Goal: Task Accomplishment & Management: Complete application form

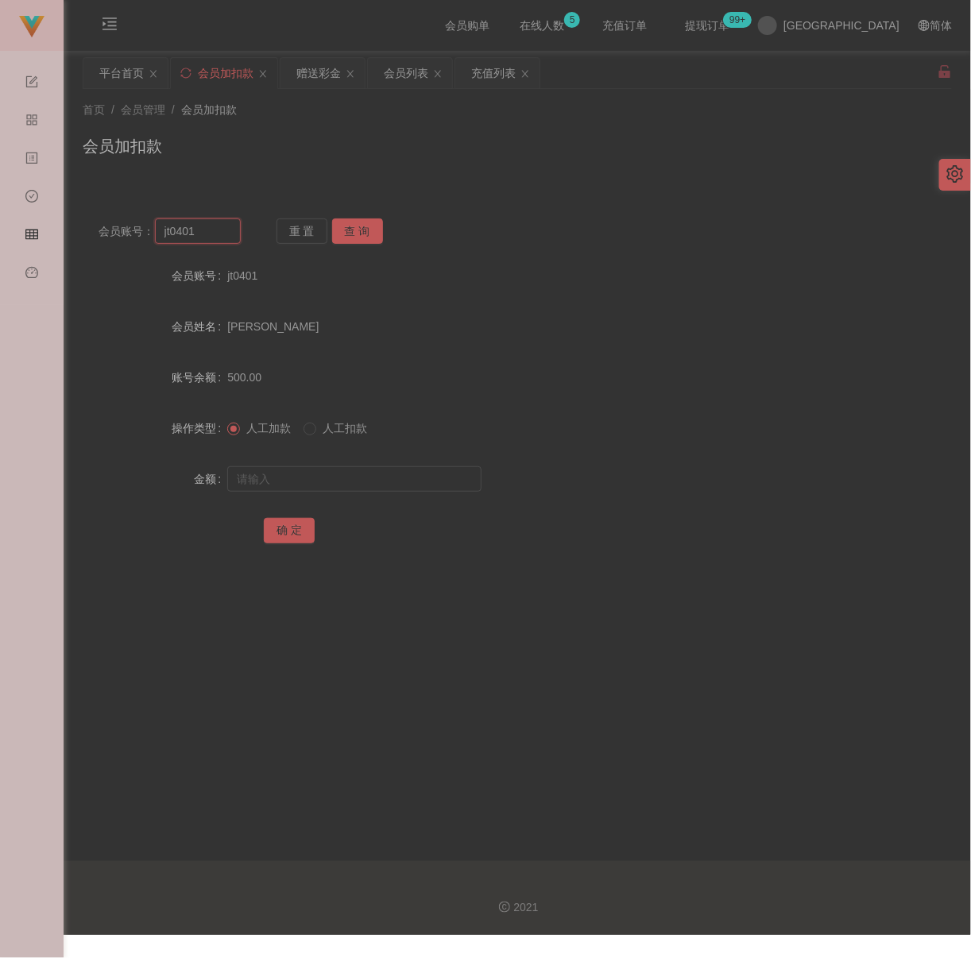
click at [226, 225] on input "jt0401" at bounding box center [198, 230] width 86 height 25
paste input "10201988"
type input "10201988"
click at [360, 231] on button "查 询" at bounding box center [357, 230] width 51 height 25
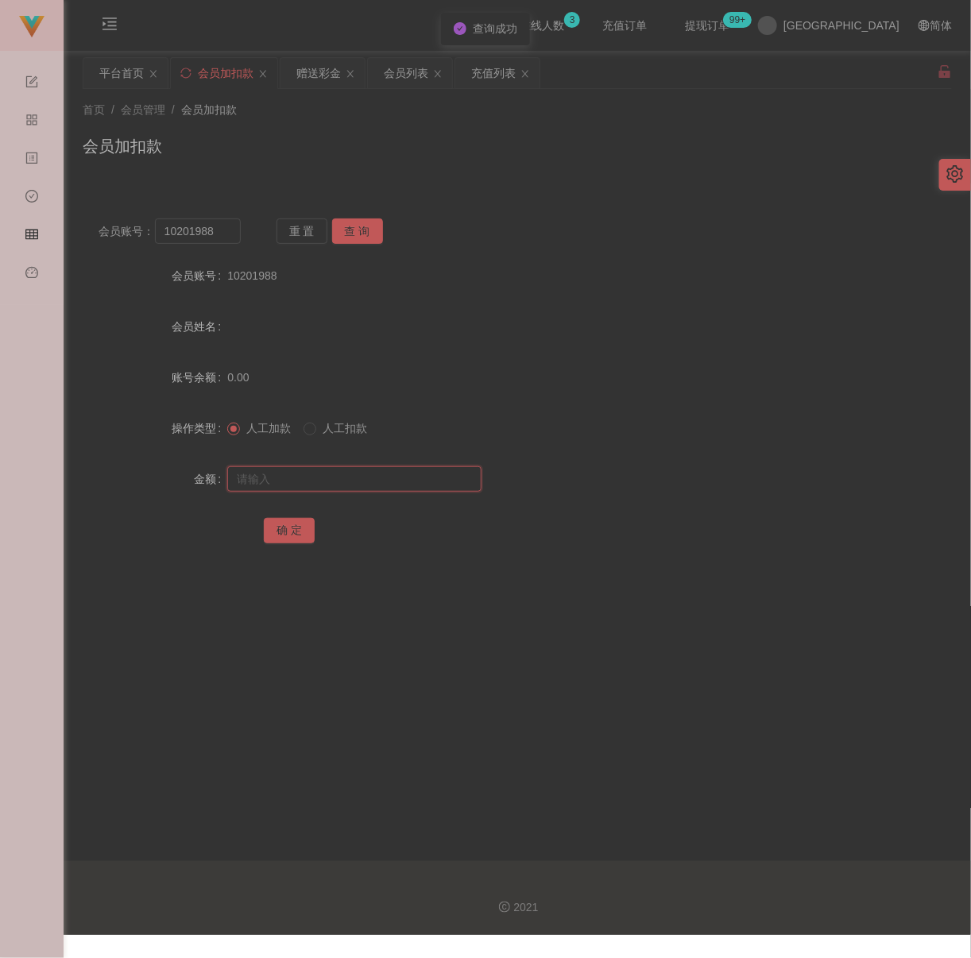
click at [327, 481] on input "text" at bounding box center [354, 478] width 254 height 25
type input "30"
click at [287, 527] on button "确 定" at bounding box center [289, 530] width 51 height 25
click at [219, 238] on input "10201988" at bounding box center [198, 230] width 86 height 25
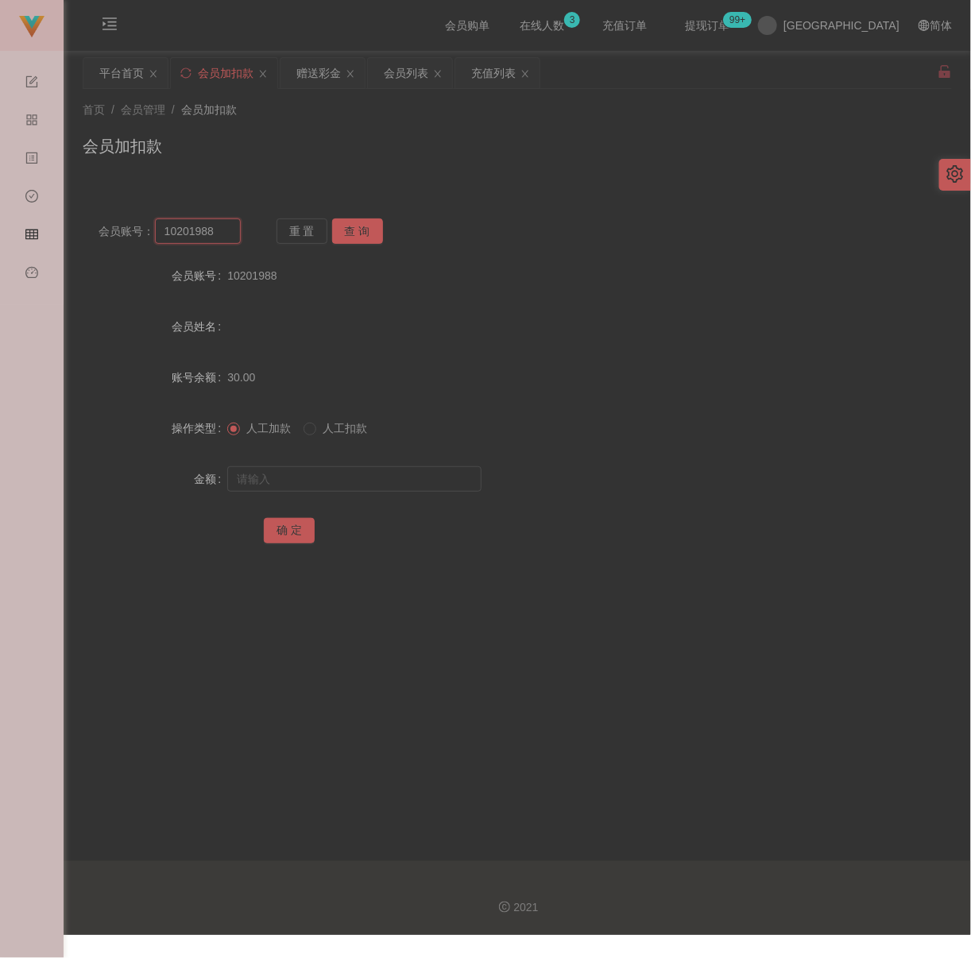
paste input "qq123"
type input "qq123"
click at [345, 239] on button "查 询" at bounding box center [357, 230] width 51 height 25
click at [334, 491] on input "text" at bounding box center [354, 478] width 254 height 25
type input "30"
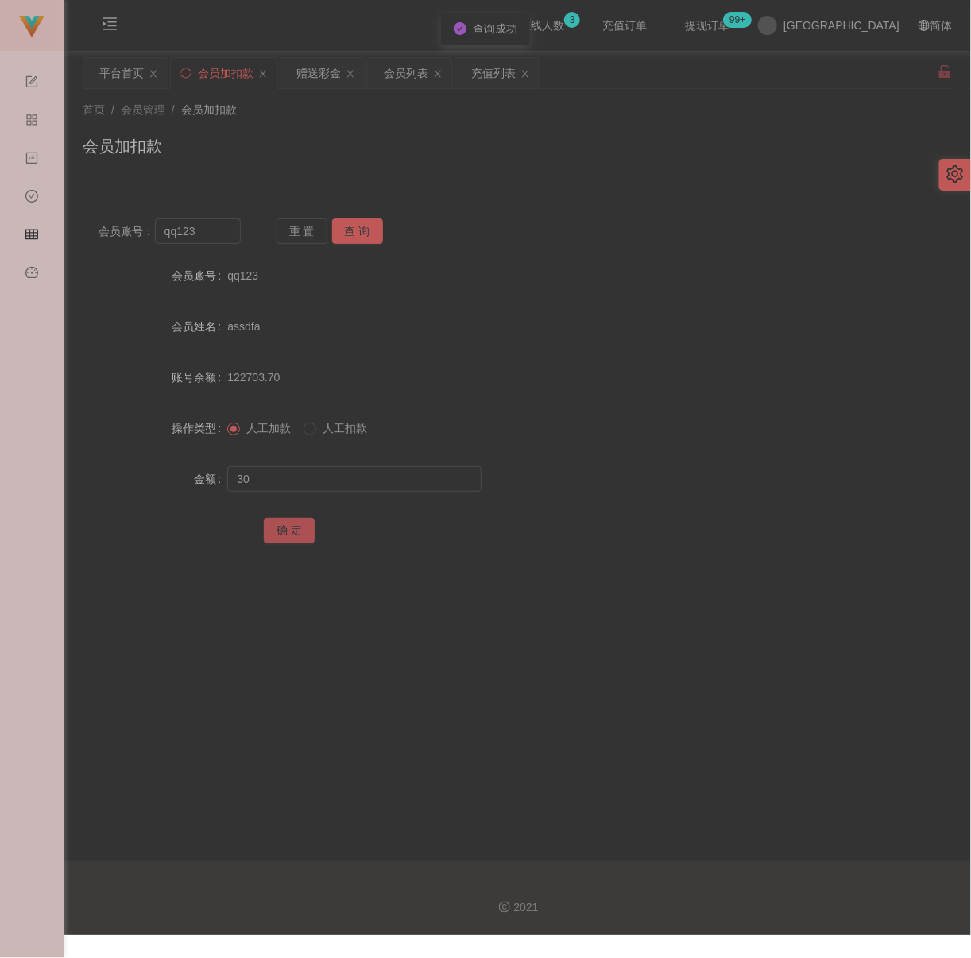
click at [294, 525] on button "确 定" at bounding box center [289, 530] width 51 height 25
click at [462, 137] on div "会员加扣款" at bounding box center [517, 152] width 869 height 37
click at [225, 234] on input "qq123" at bounding box center [198, 230] width 86 height 25
paste input "[PERSON_NAME]"
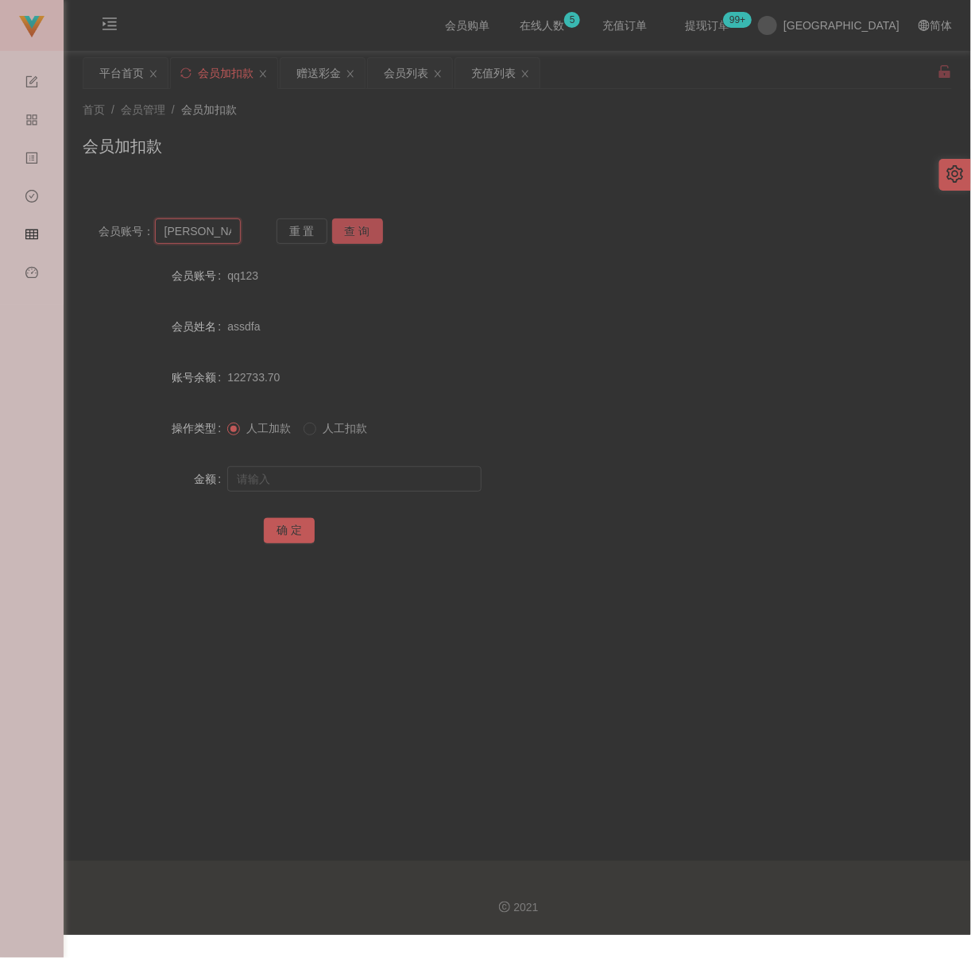
type input "[PERSON_NAME]"
click at [349, 229] on button "查 询" at bounding box center [357, 230] width 51 height 25
click at [329, 480] on input "text" at bounding box center [354, 478] width 254 height 25
type input "30"
click at [282, 527] on button "确 定" at bounding box center [289, 530] width 51 height 25
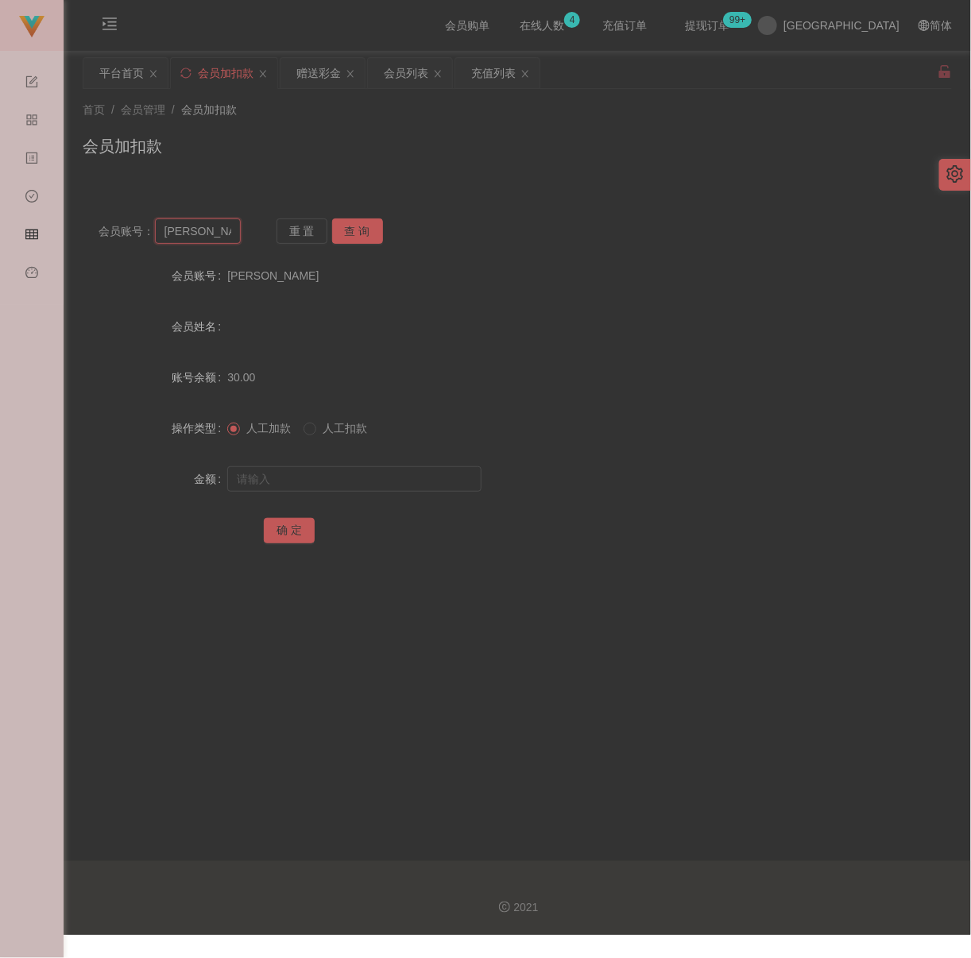
click at [203, 229] on input "[PERSON_NAME]" at bounding box center [198, 230] width 86 height 25
paste input "Michelle1234"
type input "Michelle1234"
click at [357, 234] on button "查 询" at bounding box center [357, 230] width 51 height 25
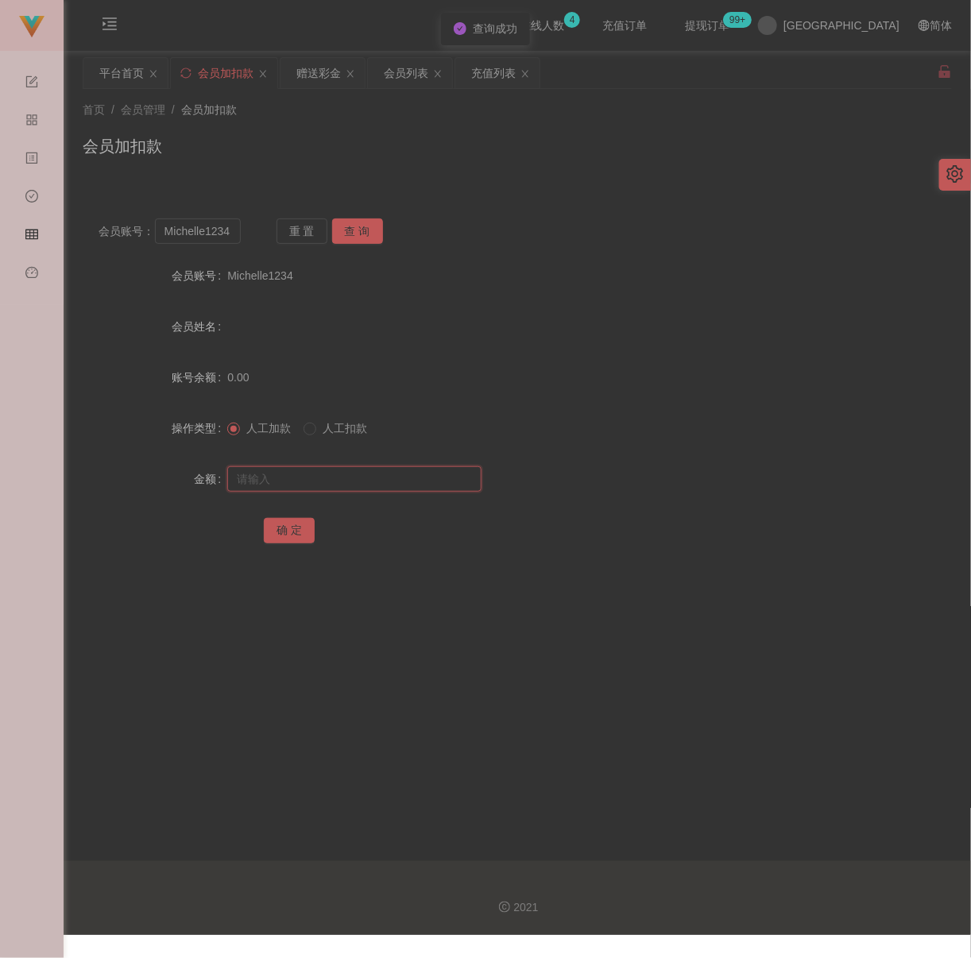
click at [334, 477] on input "text" at bounding box center [354, 478] width 254 height 25
type input "30"
drag, startPoint x: 288, startPoint y: 531, endPoint x: 336, endPoint y: 541, distance: 48.6
click at [288, 531] on button "确 定" at bounding box center [289, 530] width 51 height 25
click at [203, 236] on input "Michelle1234" at bounding box center [198, 230] width 86 height 25
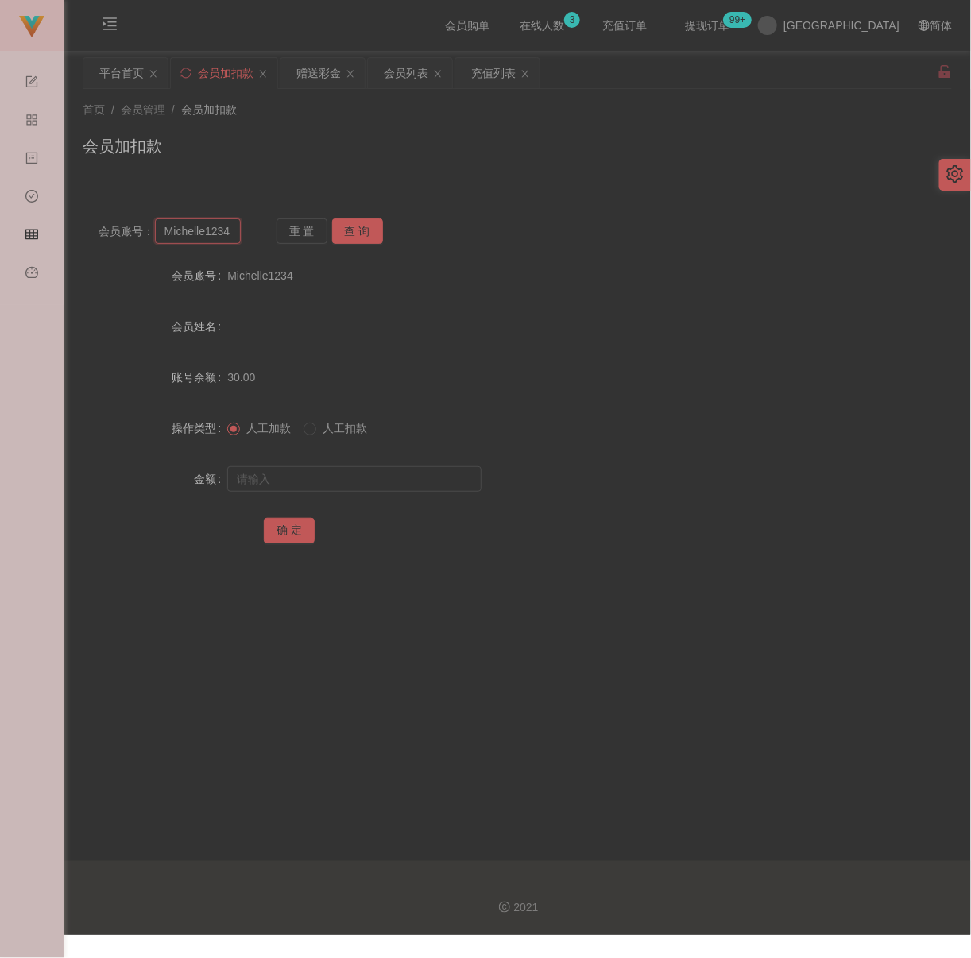
click at [203, 236] on input "Michelle1234" at bounding box center [198, 230] width 86 height 25
paste input "mas1212"
type input "mas1212"
click at [357, 229] on button "查 询" at bounding box center [357, 230] width 51 height 25
click at [338, 479] on input "text" at bounding box center [354, 478] width 254 height 25
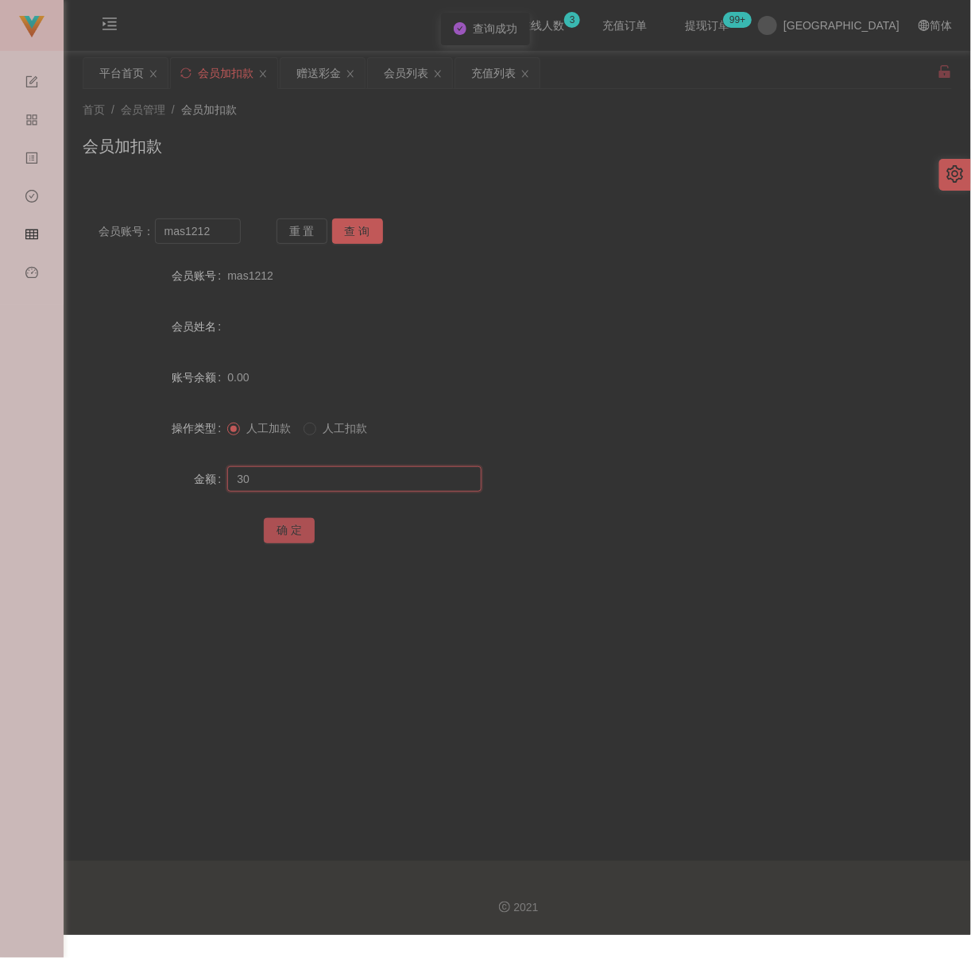
type input "30"
click at [295, 523] on button "确 定" at bounding box center [289, 530] width 51 height 25
click at [224, 237] on input "mas1212" at bounding box center [198, 230] width 86 height 25
paste input "kmm111"
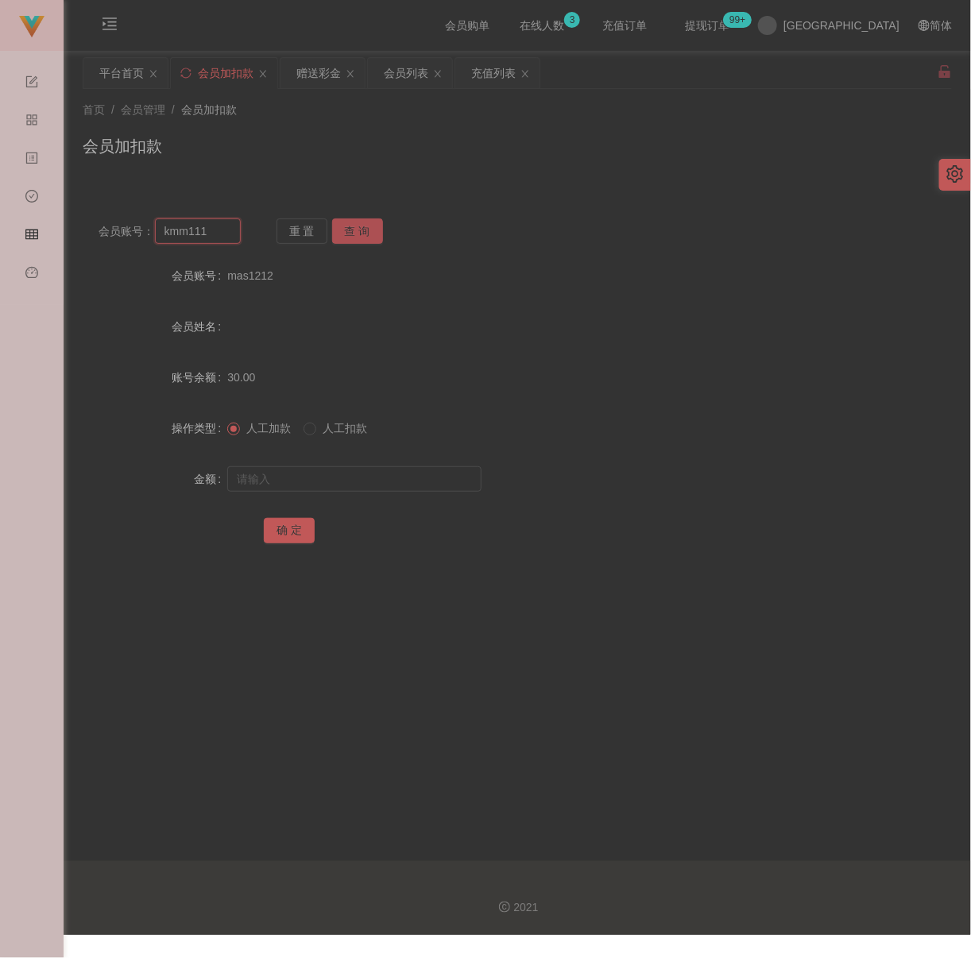
type input "kmm111"
click at [349, 229] on button "查 询" at bounding box center [357, 230] width 51 height 25
click at [320, 474] on input "text" at bounding box center [354, 478] width 254 height 25
type input "30"
click at [270, 534] on button "确 定" at bounding box center [289, 530] width 51 height 25
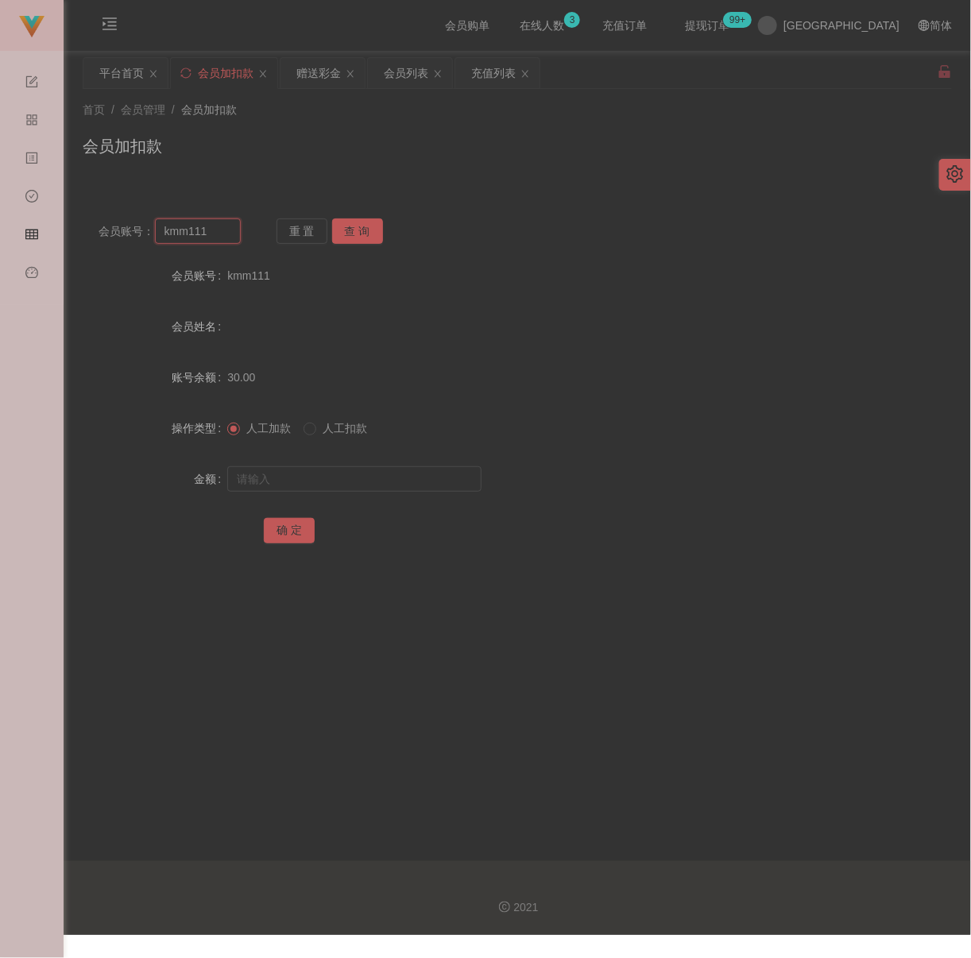
click at [203, 226] on input "kmm111" at bounding box center [198, 230] width 86 height 25
paste input "David666"
type input "David666"
click at [344, 230] on button "查 询" at bounding box center [357, 230] width 51 height 25
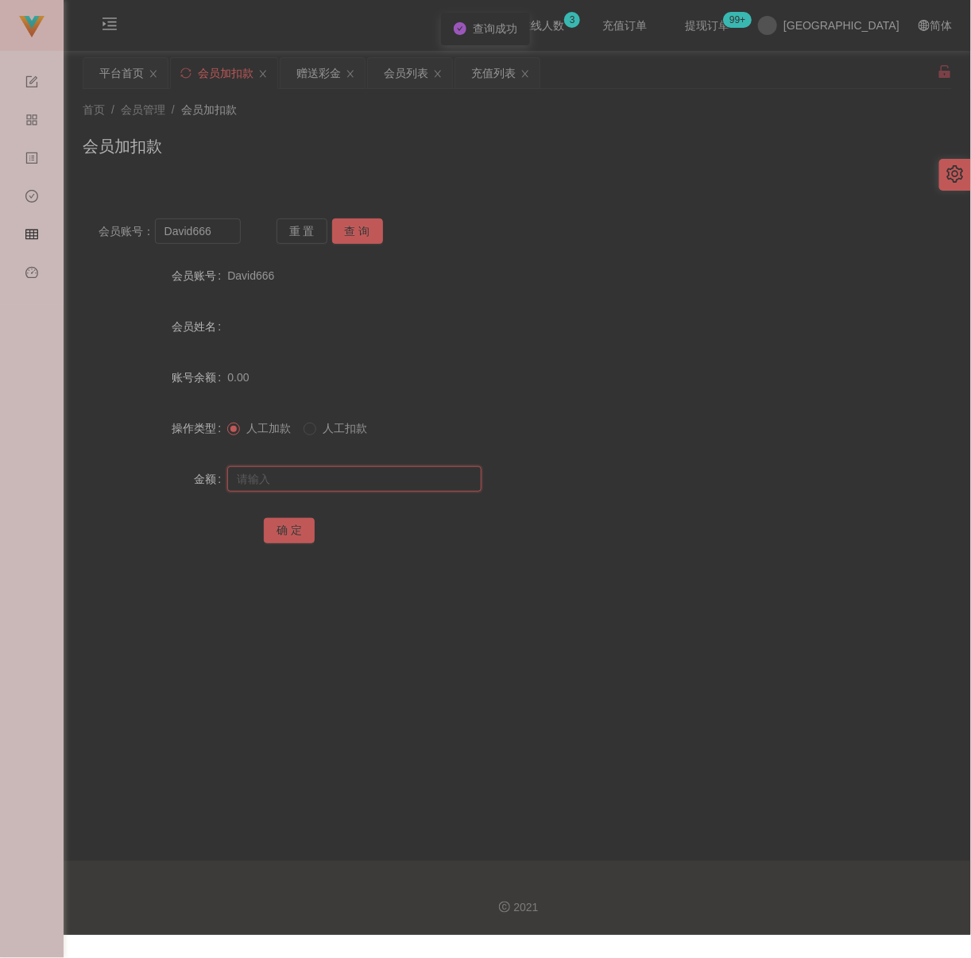
click at [336, 474] on input "text" at bounding box center [354, 478] width 254 height 25
type input "30"
click at [293, 535] on button "确 定" at bounding box center [289, 530] width 51 height 25
click at [229, 234] on input "David666" at bounding box center [198, 230] width 86 height 25
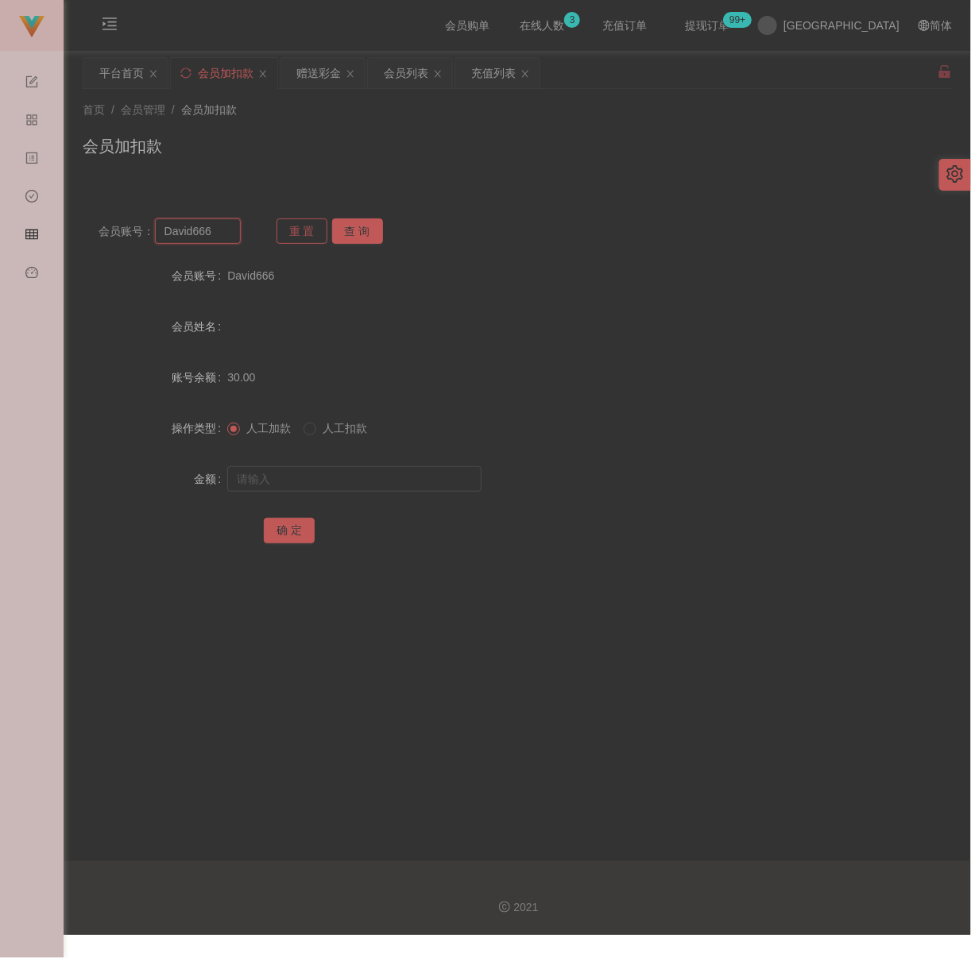
paste input "ZYL9433"
type input "ZYL9433"
click at [365, 222] on button "查 询" at bounding box center [357, 230] width 51 height 25
click at [353, 237] on button "查 询" at bounding box center [357, 230] width 51 height 25
click at [361, 473] on input "text" at bounding box center [354, 478] width 254 height 25
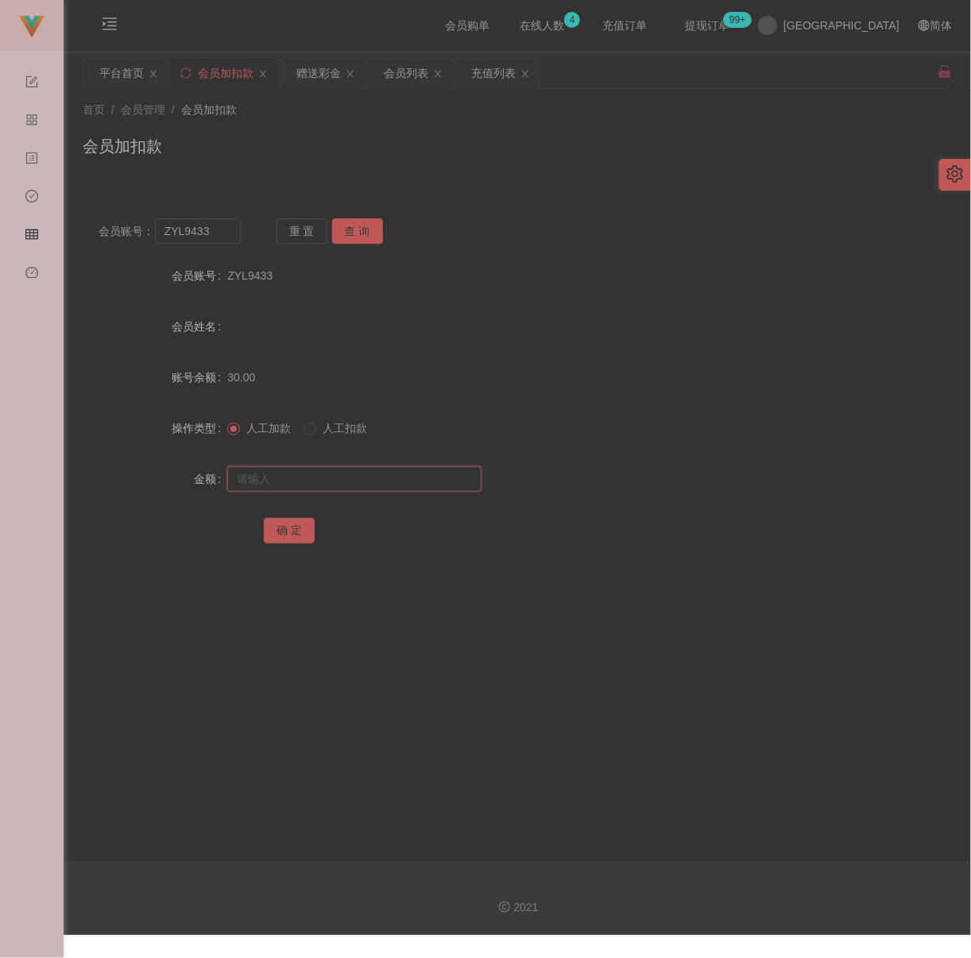
click at [361, 473] on input "text" at bounding box center [354, 478] width 254 height 25
click at [360, 232] on button "查 询" at bounding box center [357, 230] width 51 height 25
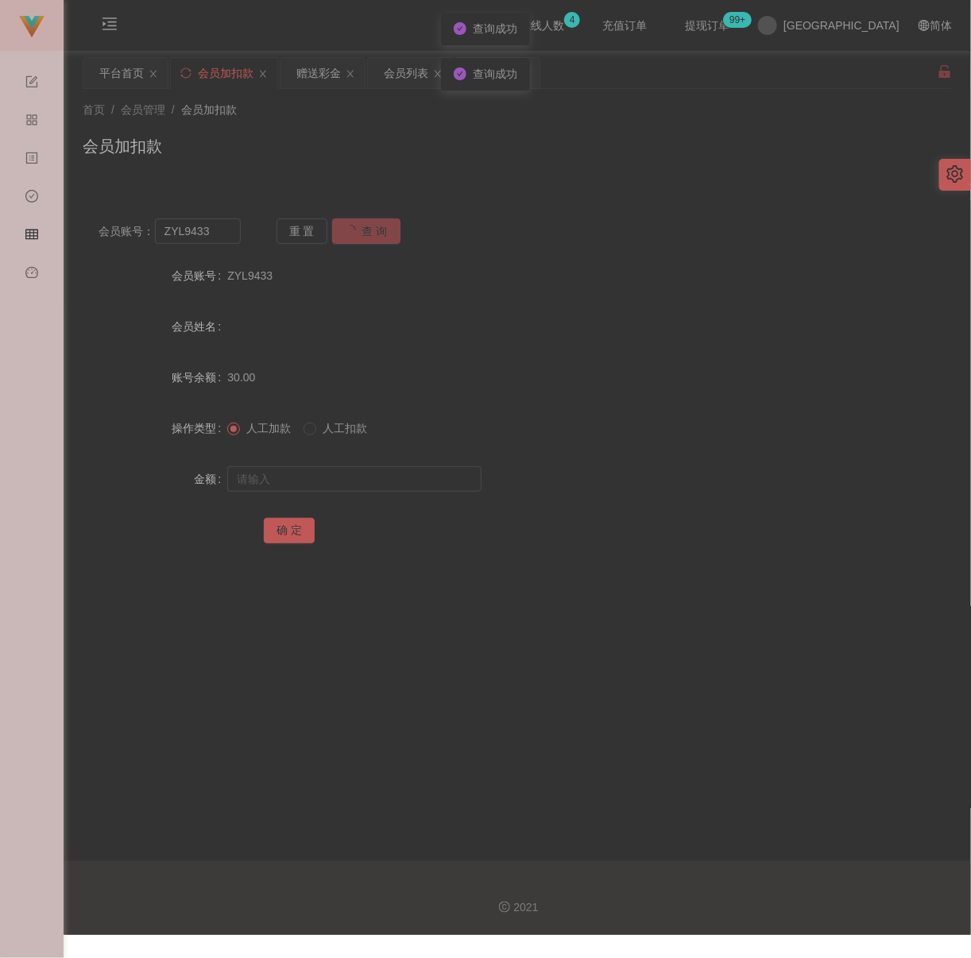
click at [360, 232] on button "查 询" at bounding box center [366, 230] width 68 height 25
click at [312, 475] on input "text" at bounding box center [354, 478] width 254 height 25
type input "30"
click at [291, 527] on button "确 定" at bounding box center [289, 530] width 51 height 25
click at [220, 222] on input "ZYL9433" at bounding box center [198, 230] width 86 height 25
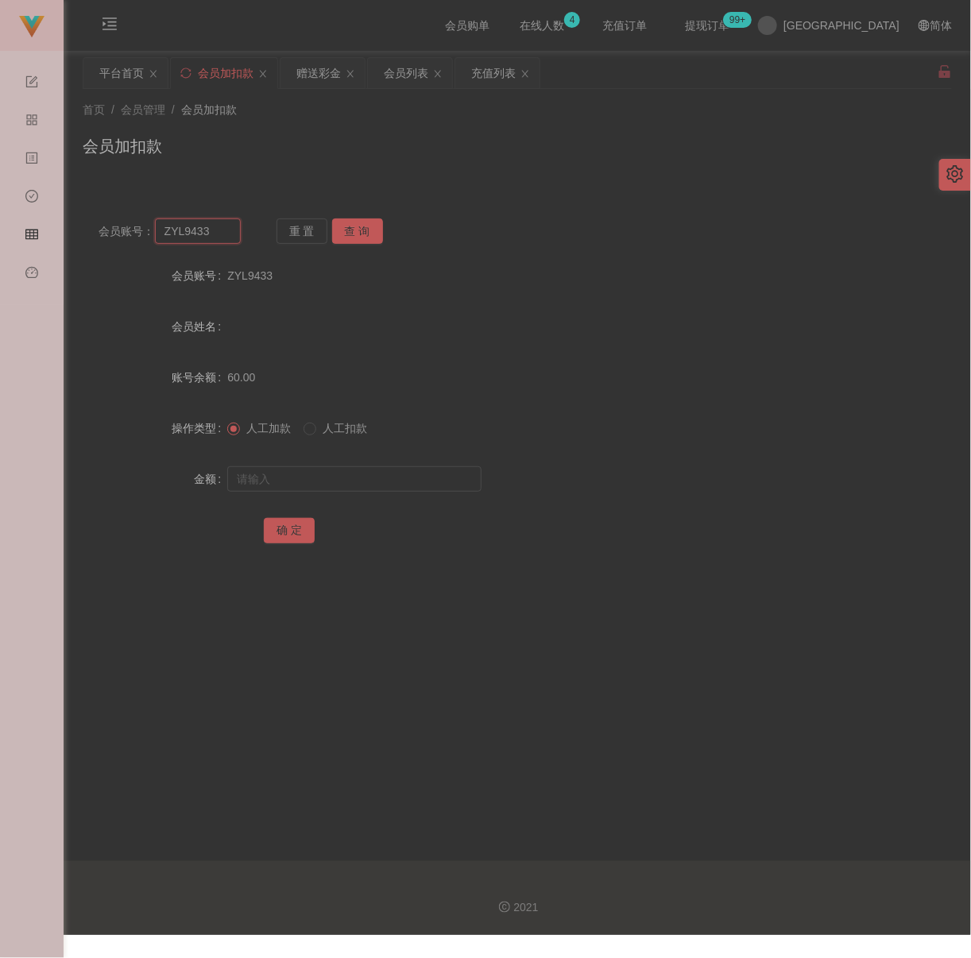
click at [220, 222] on input "ZYL9433" at bounding box center [198, 230] width 86 height 25
paste input "HEOHZHENQUAN"
type input "HEOHZHENQUAN"
click at [355, 226] on button "查 询" at bounding box center [357, 230] width 51 height 25
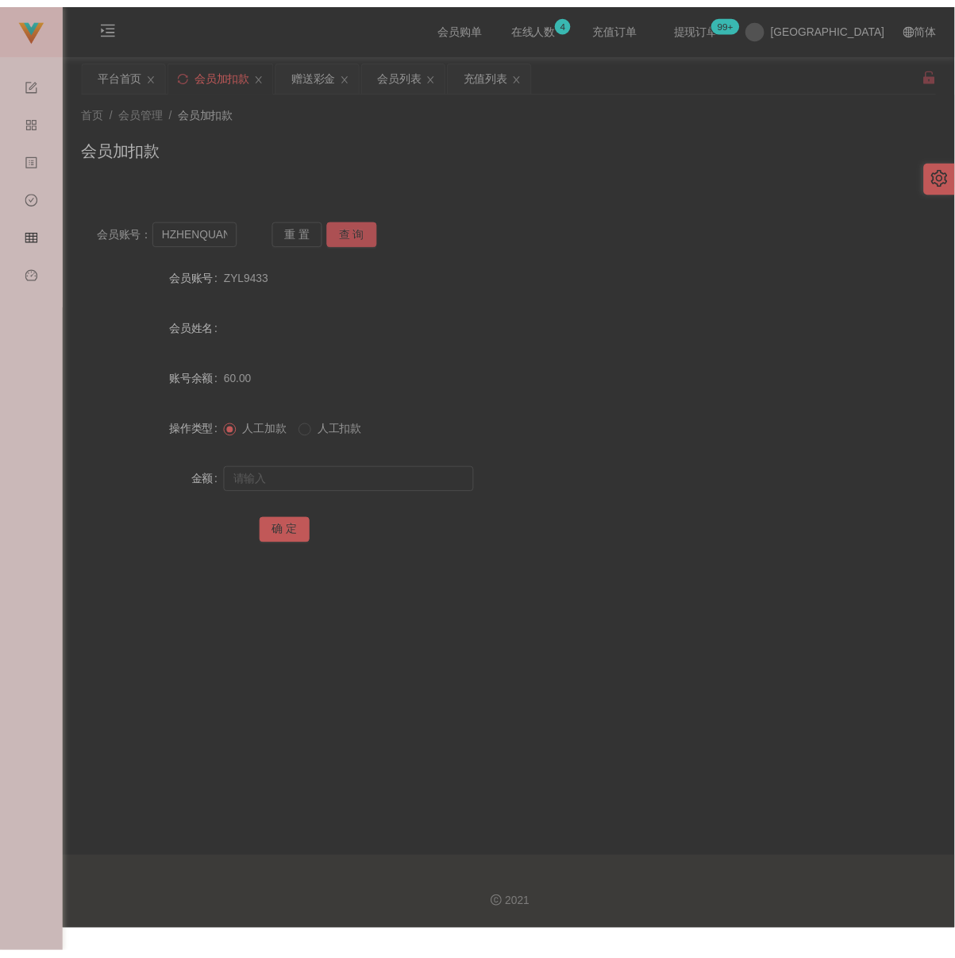
scroll to position [0, 0]
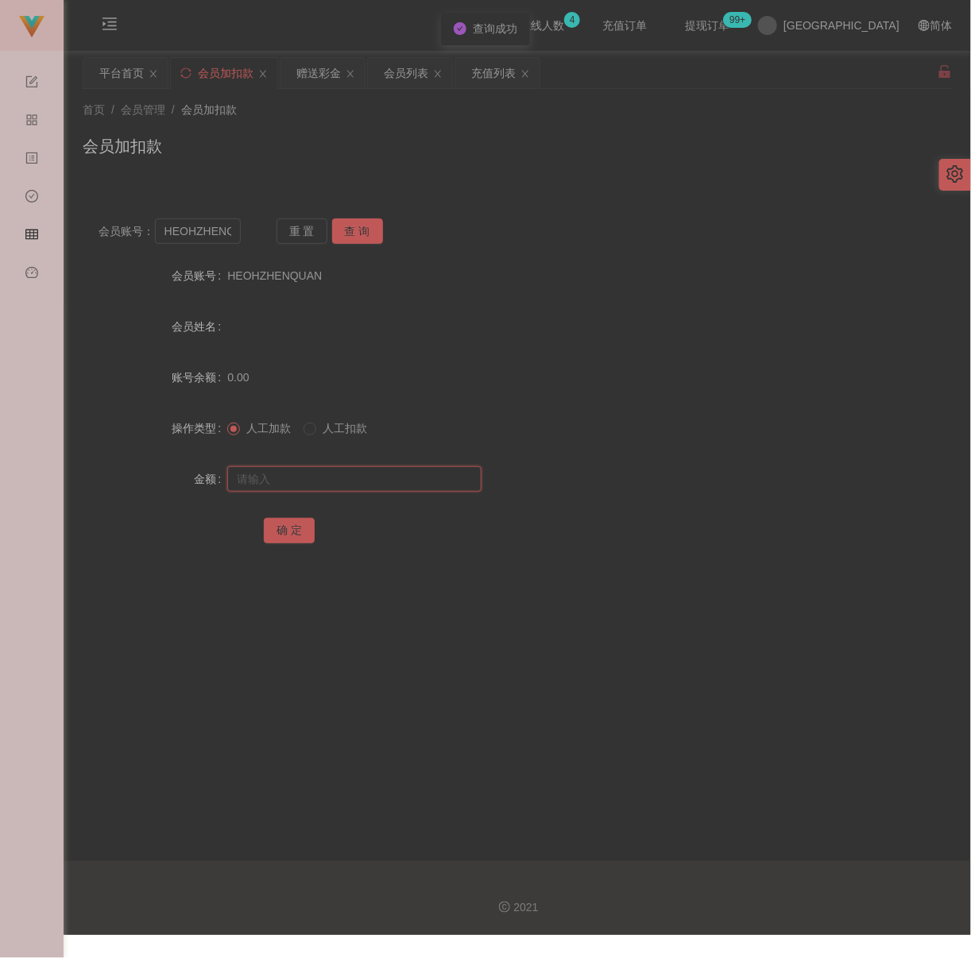
click at [319, 481] on input "text" at bounding box center [354, 478] width 254 height 25
type input "30"
drag, startPoint x: 280, startPoint y: 524, endPoint x: 296, endPoint y: 527, distance: 16.8
click at [280, 524] on button "确 定" at bounding box center [289, 530] width 51 height 25
click at [195, 229] on input "HEOHZHENQUAN" at bounding box center [198, 230] width 86 height 25
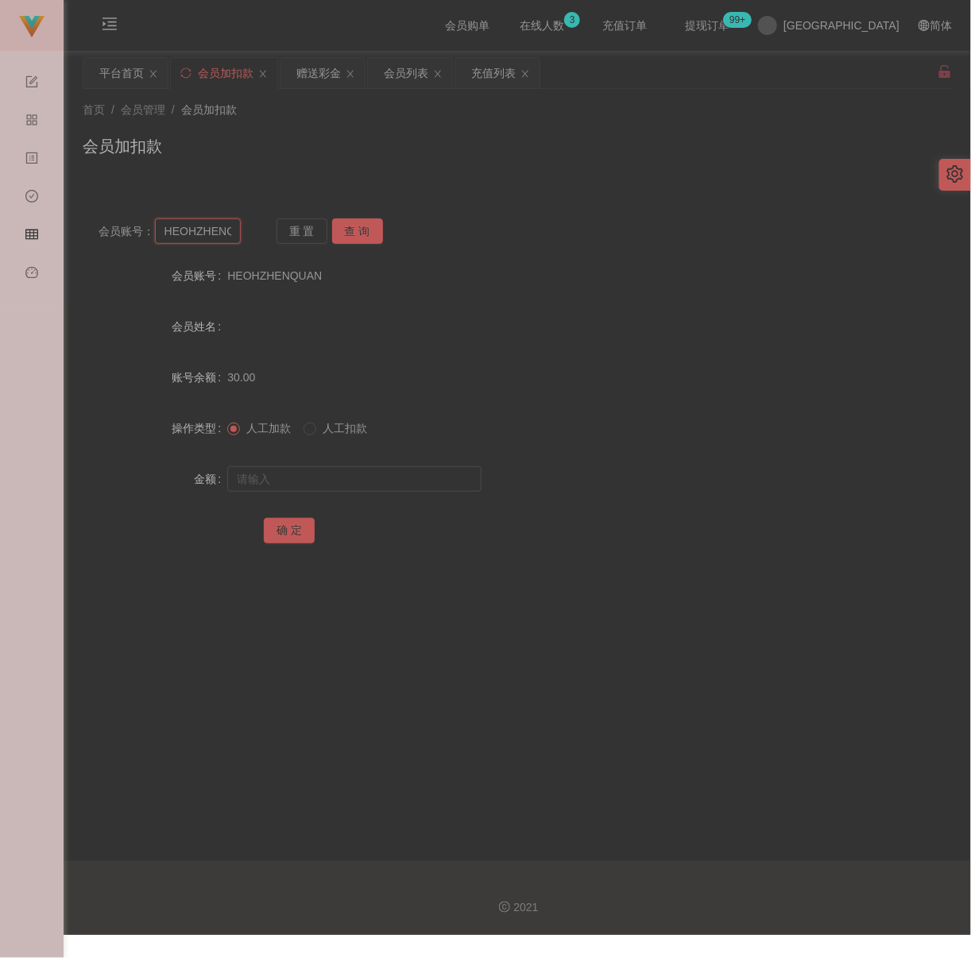
click at [195, 229] on input "HEOHZHENQUAN" at bounding box center [198, 230] width 86 height 25
paste input "ZYL9433"
type input "ZYL9433"
click at [365, 229] on button "查 询" at bounding box center [357, 230] width 51 height 25
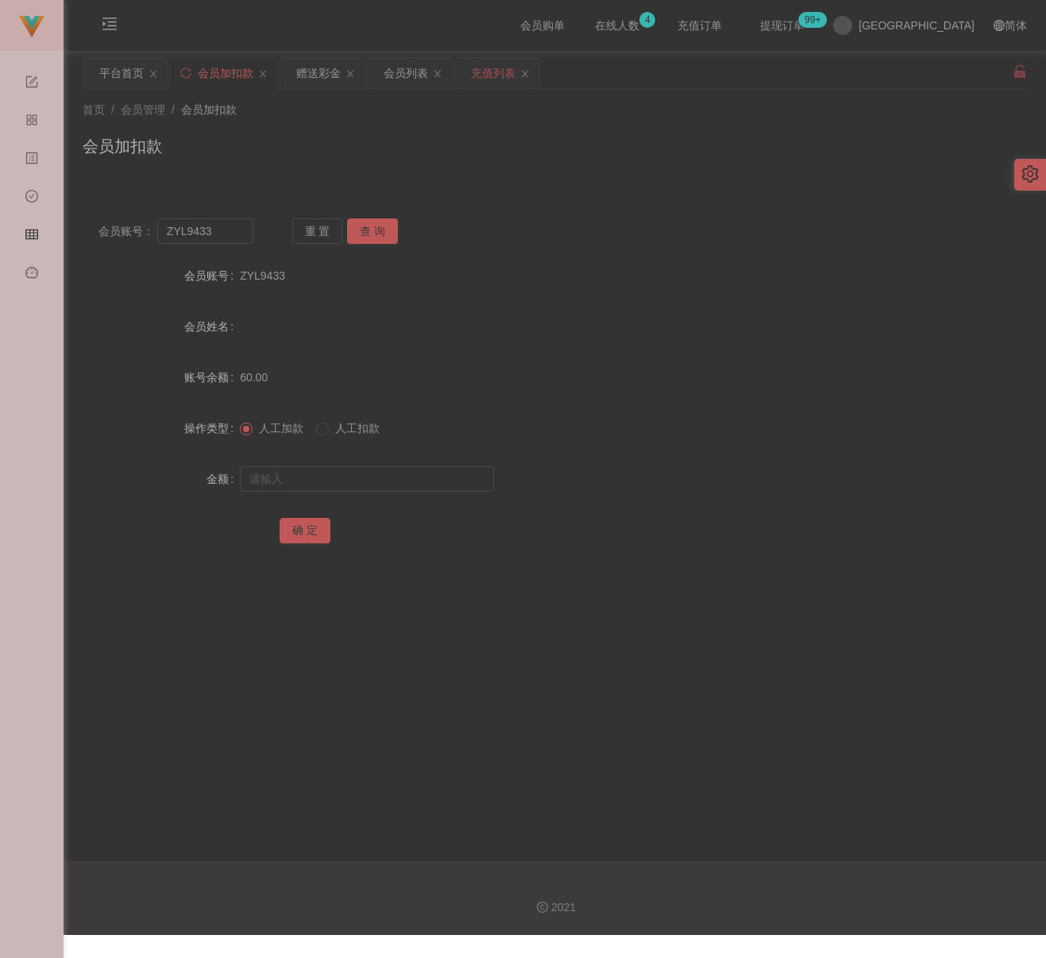
click at [499, 82] on div "充值列表" at bounding box center [493, 73] width 44 height 30
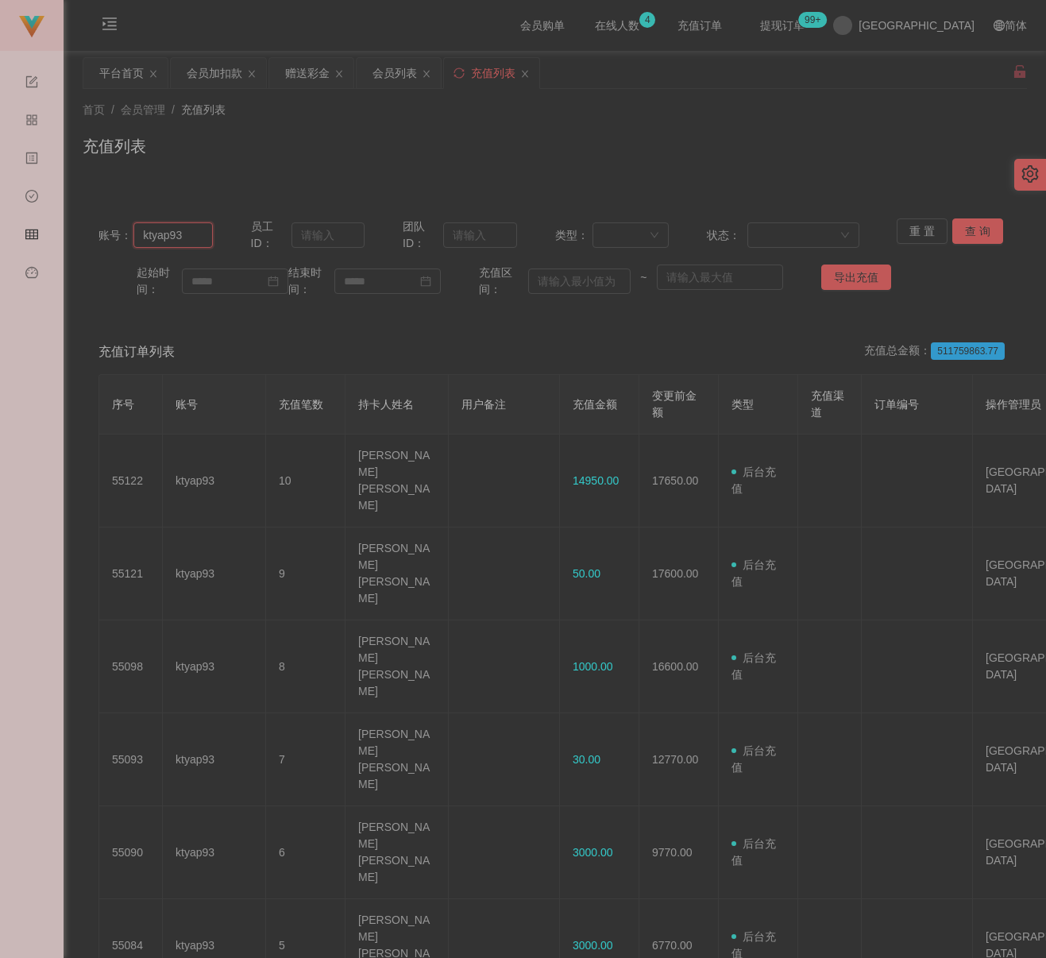
click at [179, 232] on input "ktyap93" at bounding box center [172, 234] width 79 height 25
click at [184, 232] on input "ktyap93" at bounding box center [172, 234] width 79 height 25
paste input "ZYL943"
type input "ZYL9433"
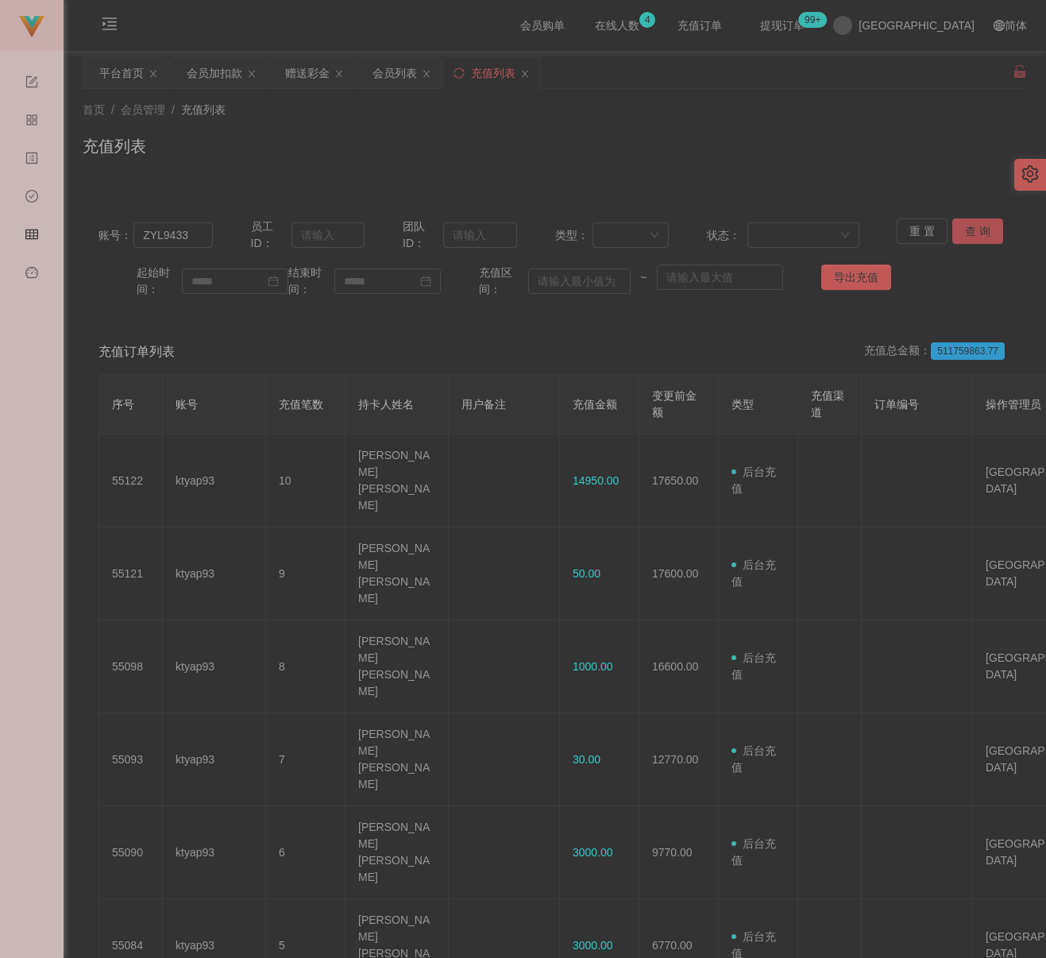
click at [970, 232] on button "查 询" at bounding box center [977, 230] width 51 height 25
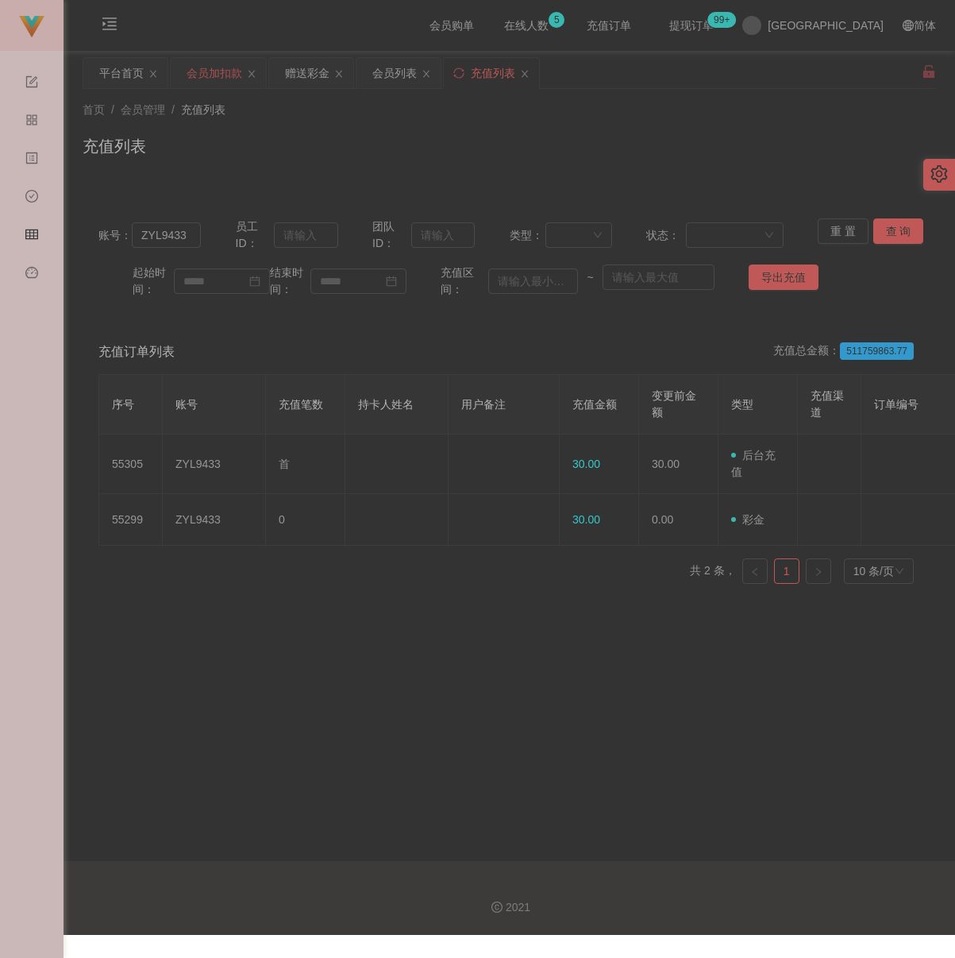
click at [215, 77] on div "会员加扣款" at bounding box center [215, 73] width 56 height 30
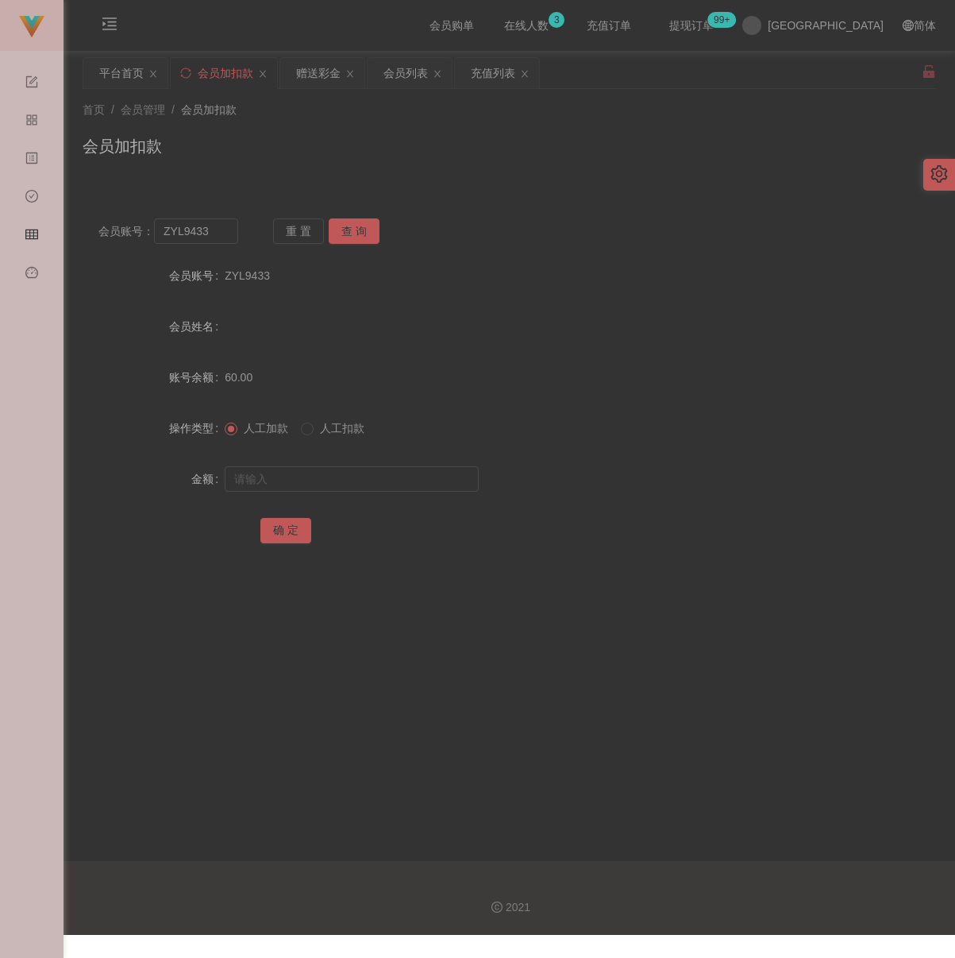
click at [494, 141] on div "会员加扣款" at bounding box center [510, 152] width 854 height 37
click at [230, 231] on input "ZYL9433" at bounding box center [196, 230] width 84 height 25
paste input "Sin8888"
type input "Sin8888"
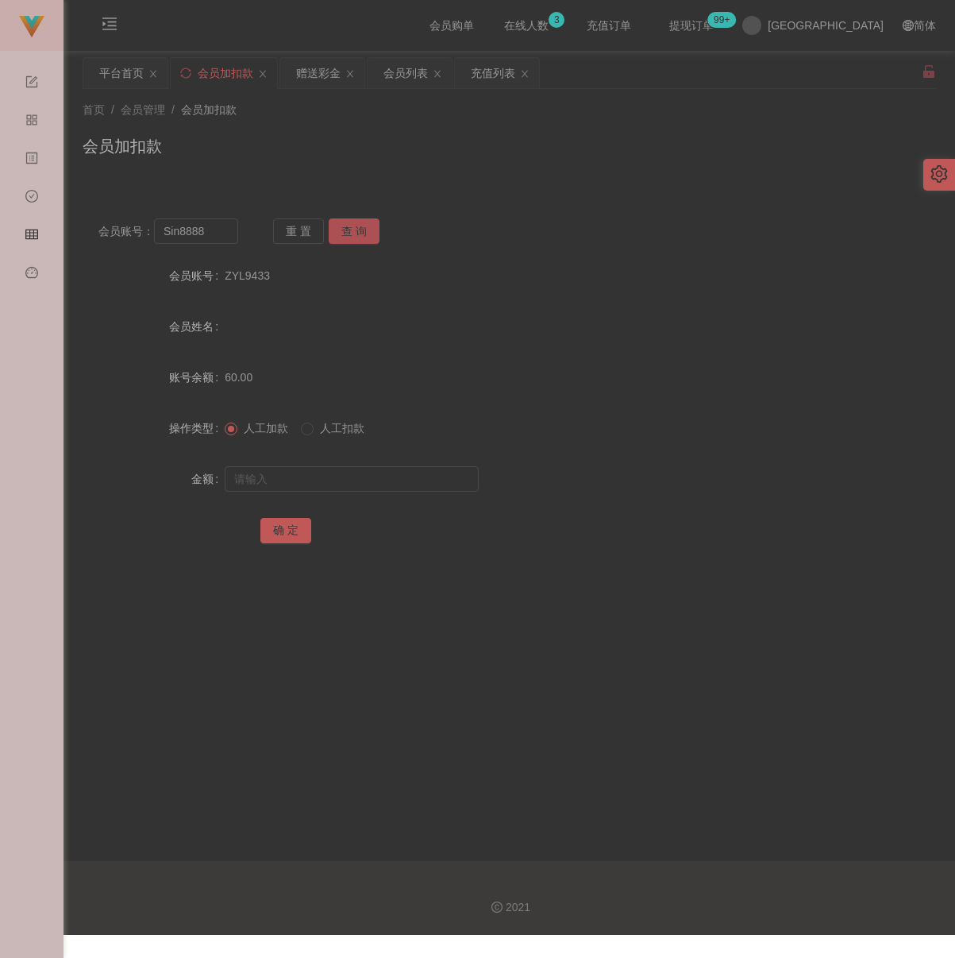
click at [339, 226] on button "查 询" at bounding box center [354, 230] width 51 height 25
click at [374, 492] on input "text" at bounding box center [352, 478] width 254 height 25
click at [429, 492] on input "text" at bounding box center [352, 478] width 254 height 25
paste input "32850"
type input "32850"
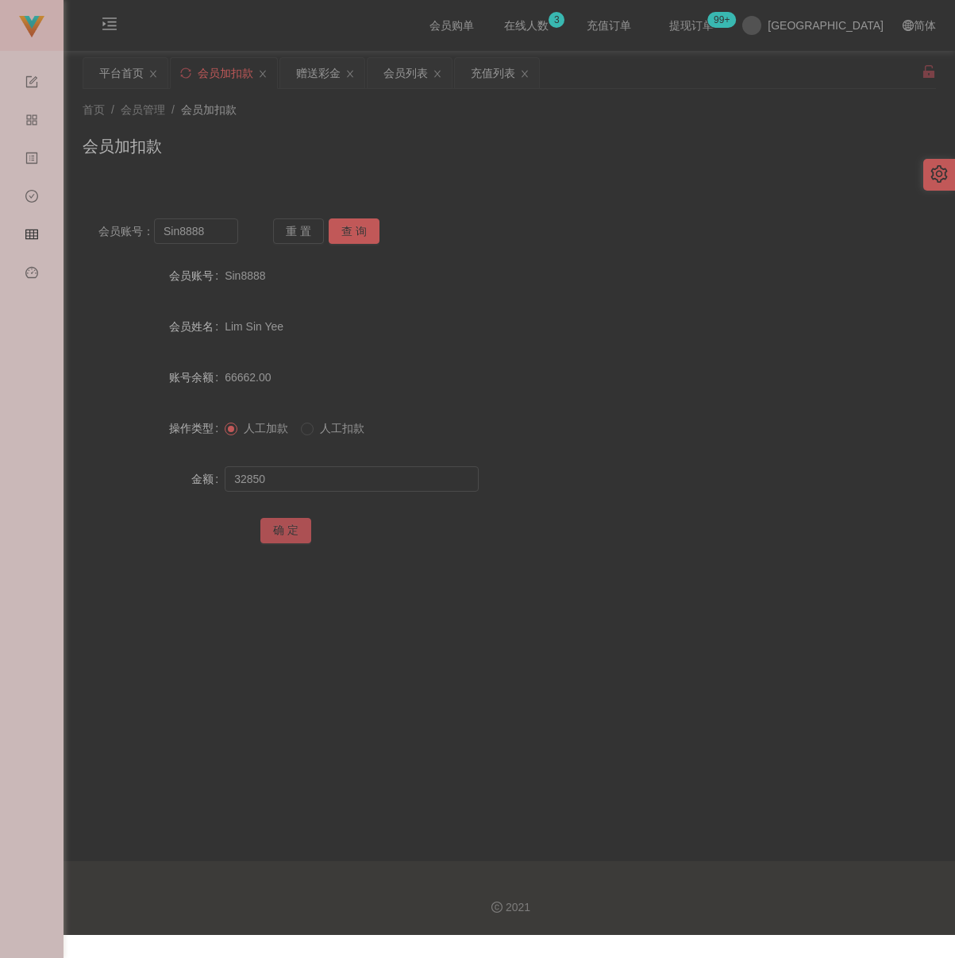
click at [291, 532] on button "确 定" at bounding box center [286, 530] width 51 height 25
click at [377, 474] on input "text" at bounding box center [352, 478] width 254 height 25
type input "400"
click at [291, 537] on button "确 定" at bounding box center [286, 530] width 51 height 25
click at [434, 156] on div "会员加扣款" at bounding box center [510, 152] width 854 height 37
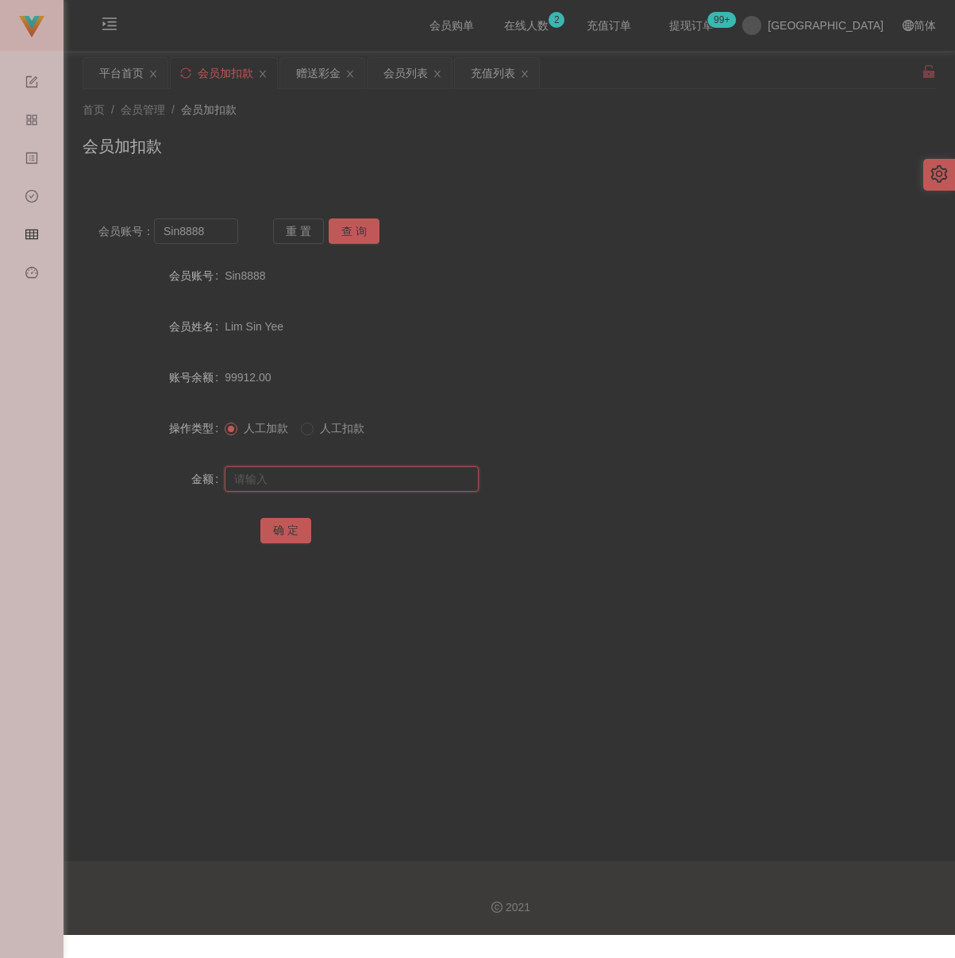
click at [310, 491] on input "text" at bounding box center [352, 478] width 254 height 25
type input "81"
click at [280, 537] on button "确 定" at bounding box center [286, 530] width 51 height 25
